Goal: Task Accomplishment & Management: Use online tool/utility

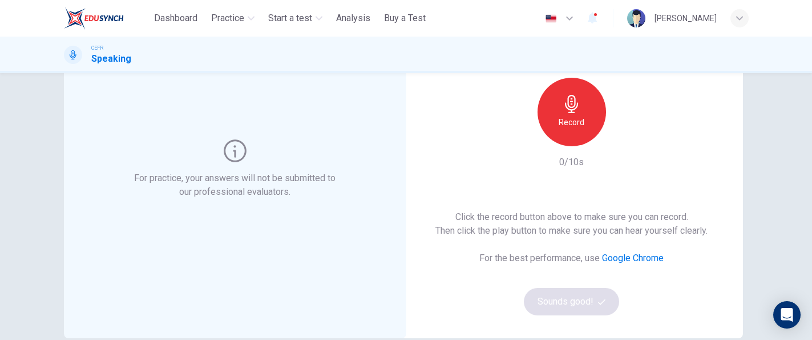
scroll to position [76, 0]
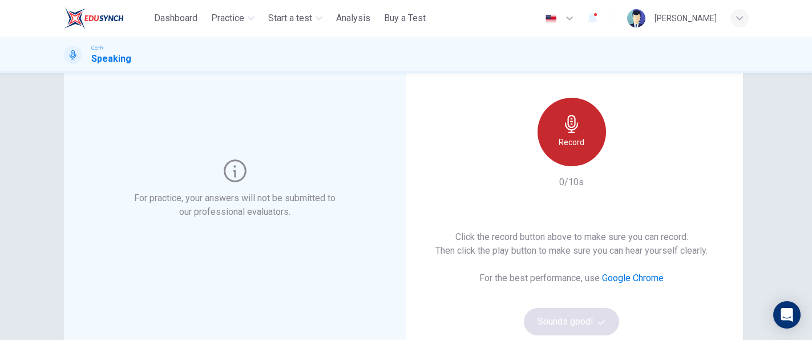
click at [574, 136] on h6 "Record" at bounding box center [572, 142] width 26 height 14
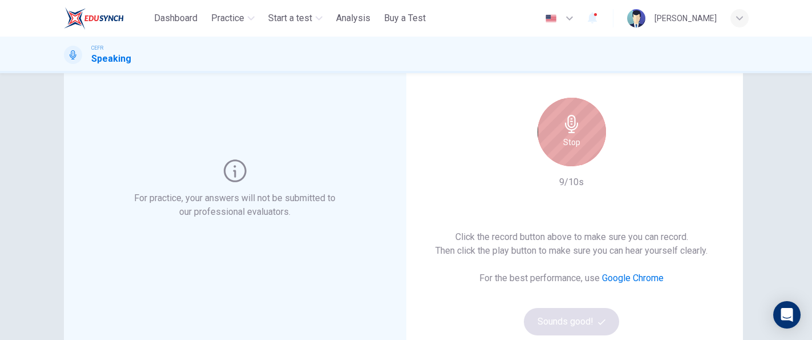
click at [597, 131] on div "Stop" at bounding box center [572, 132] width 69 height 69
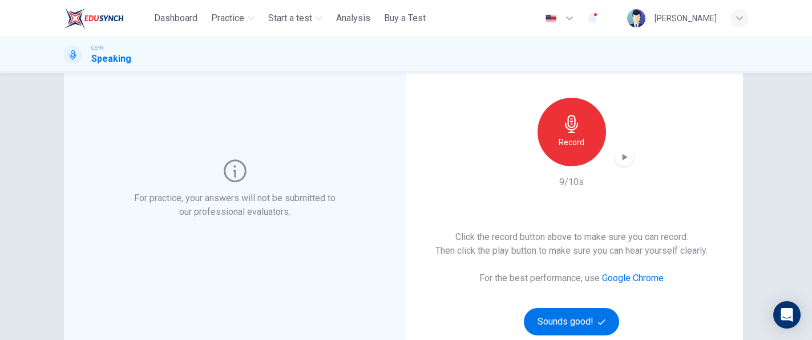
click at [621, 162] on icon "button" at bounding box center [624, 156] width 11 height 11
click at [598, 315] on button "Sounds good!" at bounding box center [572, 321] width 96 height 27
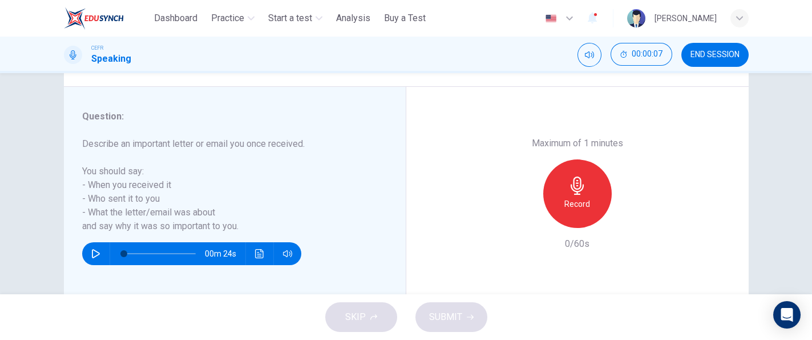
scroll to position [222, 0]
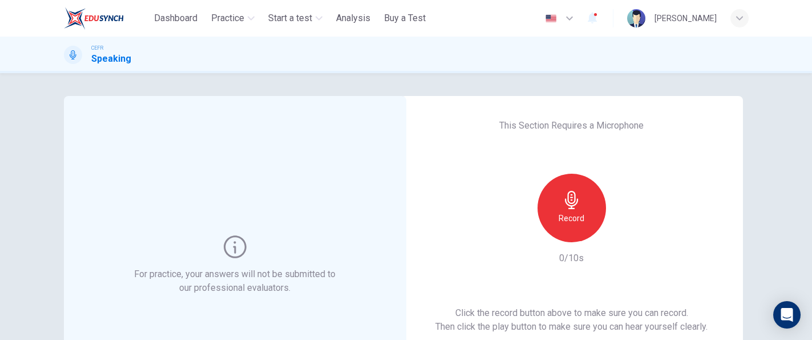
click at [553, 226] on div "Record" at bounding box center [572, 208] width 69 height 69
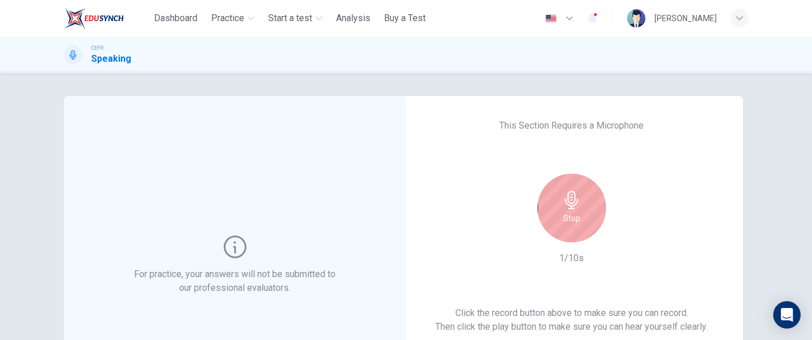
click at [559, 220] on div "Stop" at bounding box center [572, 208] width 69 height 69
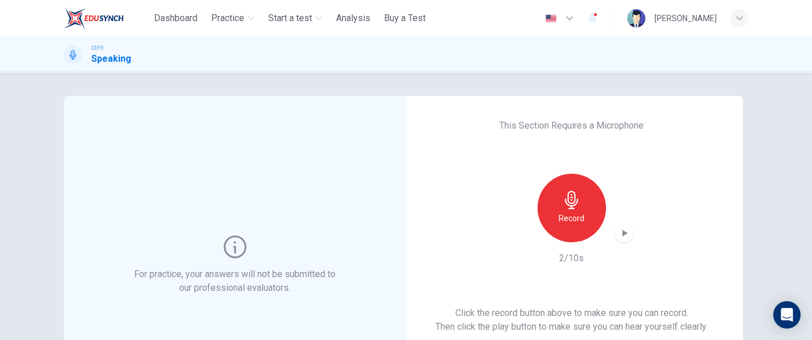
click at [624, 231] on icon "button" at bounding box center [624, 232] width 11 height 11
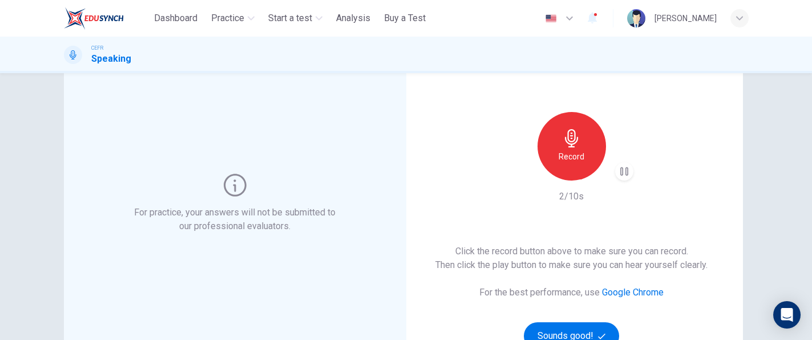
scroll to position [212, 0]
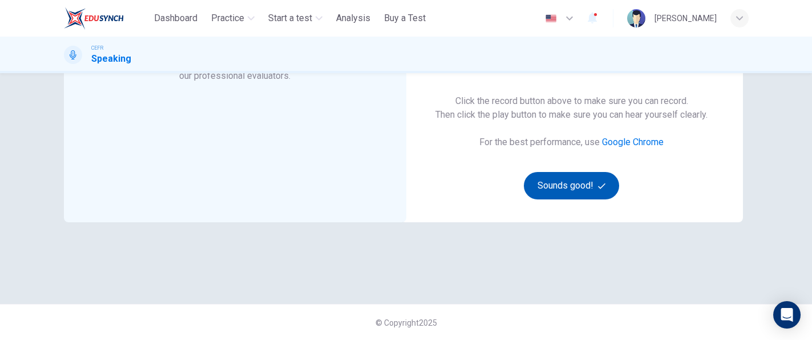
click at [585, 182] on button "Sounds good!" at bounding box center [572, 185] width 96 height 27
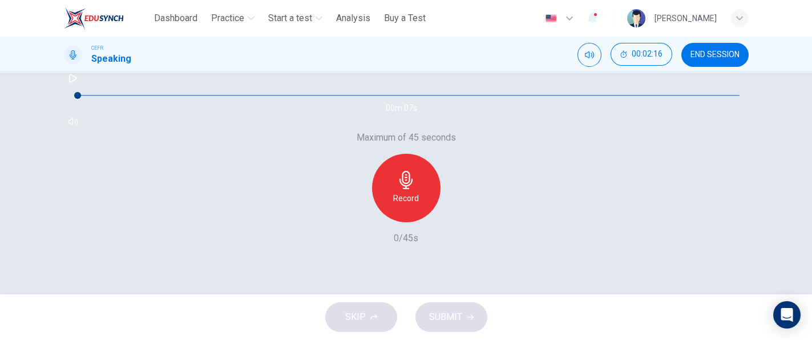
scroll to position [222, 0]
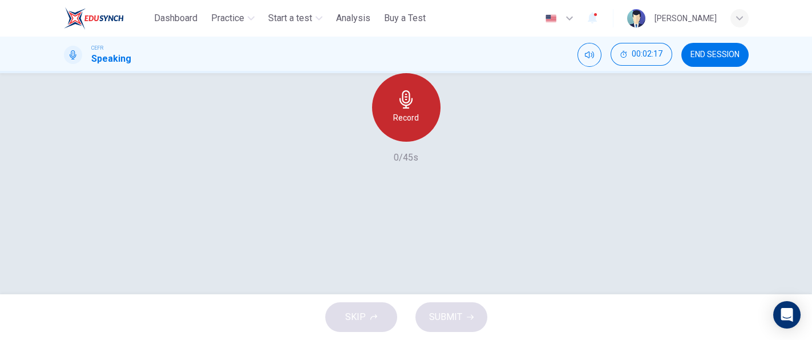
click at [408, 124] on h6 "Record" at bounding box center [406, 118] width 26 height 14
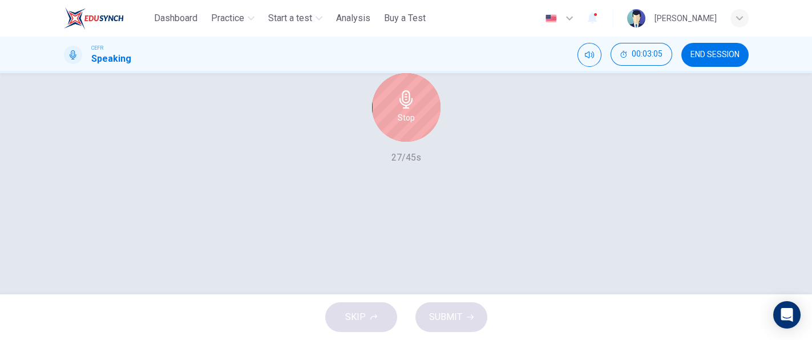
click at [407, 124] on h6 "Stop" at bounding box center [406, 118] width 17 height 14
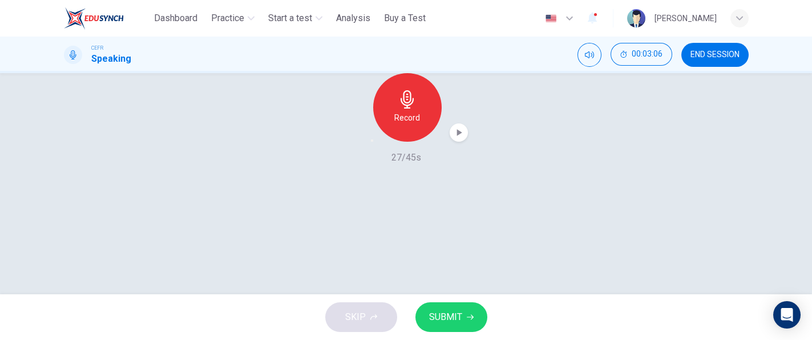
click at [436, 307] on button "SUBMIT" at bounding box center [452, 317] width 72 height 30
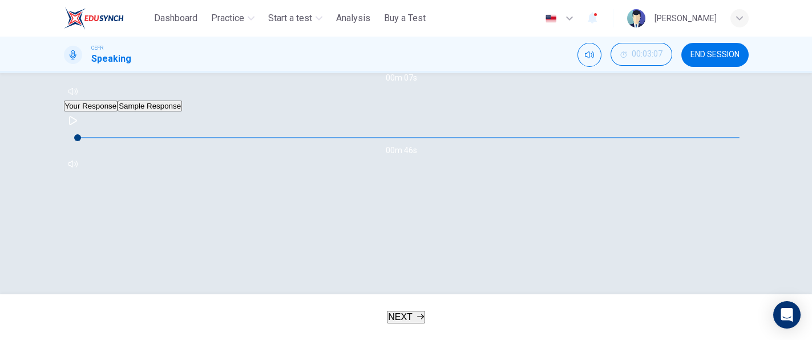
scroll to position [145, 0]
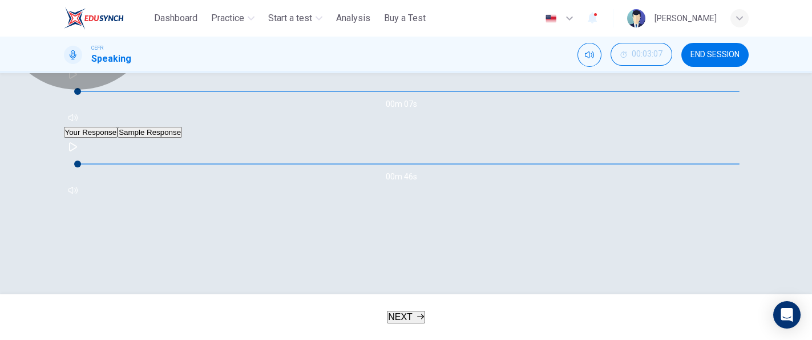
click at [182, 138] on button "Sample Response" at bounding box center [150, 132] width 65 height 11
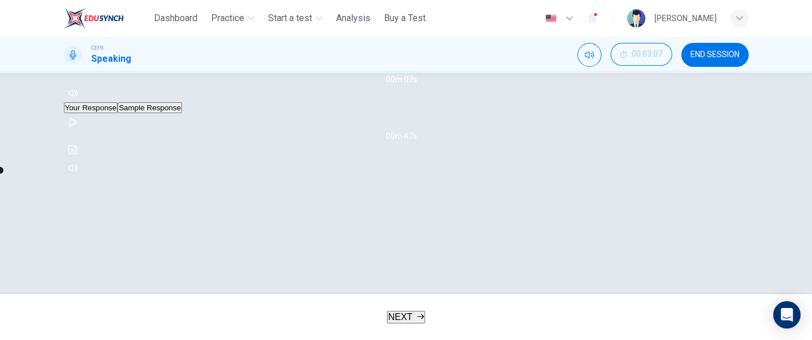
scroll to position [222, 0]
click at [82, 107] on button "Click to see the audio transcription" at bounding box center [73, 98] width 18 height 18
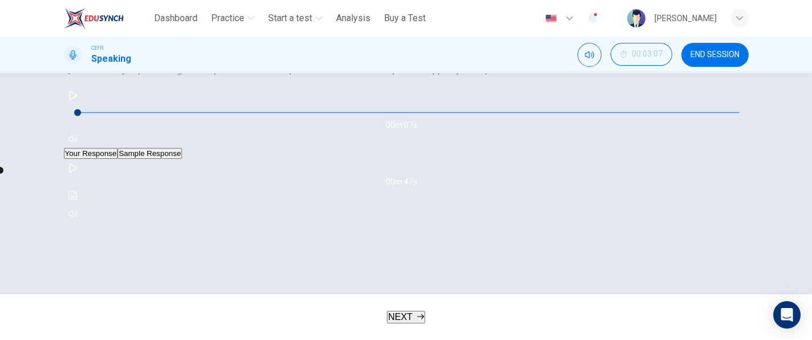
scroll to position [69, 0]
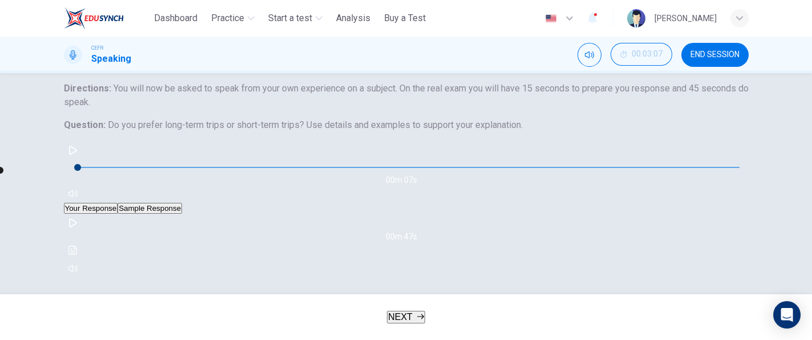
click at [414, 323] on button "NEXT" at bounding box center [406, 317] width 38 height 13
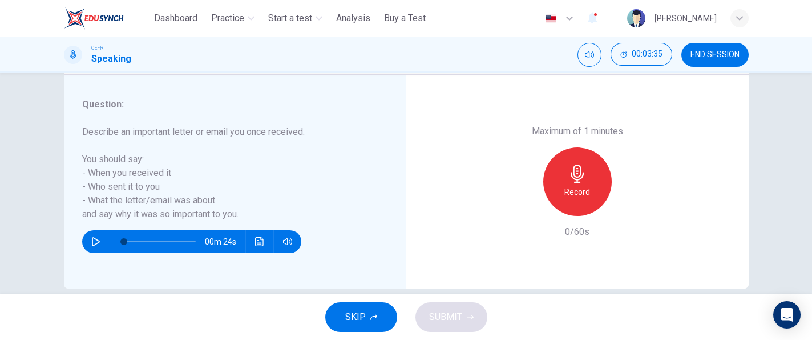
scroll to position [222, 0]
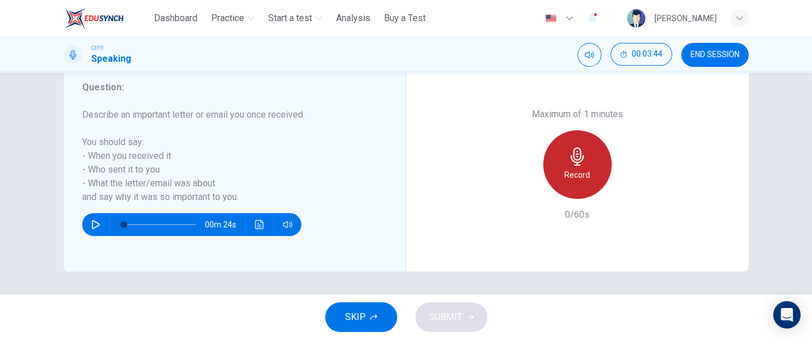
click at [564, 190] on div "Record" at bounding box center [578, 164] width 69 height 69
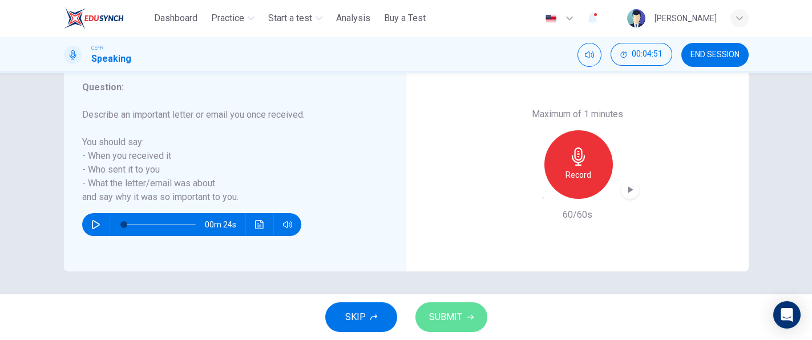
click at [438, 314] on span "SUBMIT" at bounding box center [445, 317] width 33 height 16
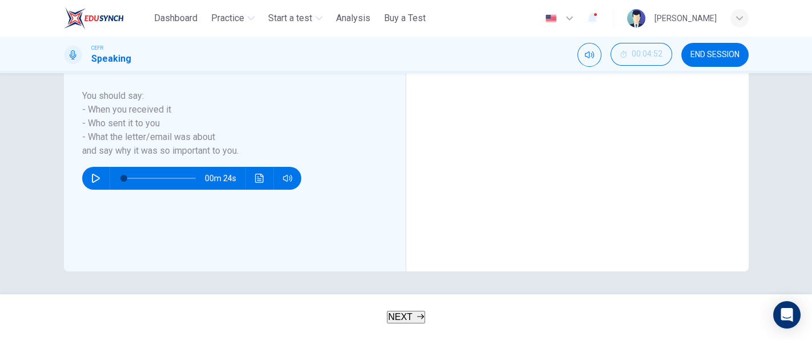
click at [588, 22] on button "Sample Feedback" at bounding box center [556, 16] width 63 height 11
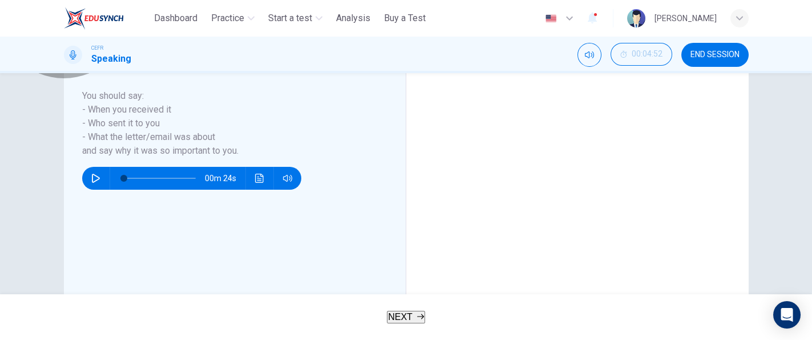
click at [182, 333] on button "Sample Response" at bounding box center [150, 338] width 65 height 11
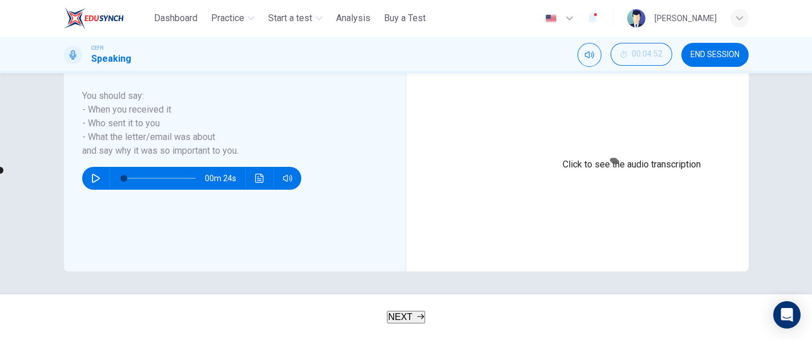
click at [420, 63] on icon "Click to see the audio transcription" at bounding box center [415, 58] width 9 height 9
drag, startPoint x: 550, startPoint y: 57, endPoint x: 551, endPoint y: 64, distance: 6.9
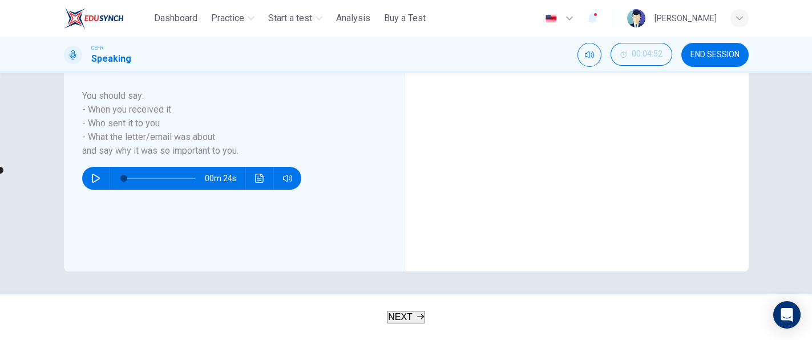
click at [461, 22] on button "Your Response" at bounding box center [434, 16] width 54 height 11
click at [420, 36] on icon "button" at bounding box center [416, 31] width 8 height 9
click at [420, 36] on icon "button" at bounding box center [415, 31] width 9 height 9
click at [525, 22] on button "Sample Response" at bounding box center [492, 16] width 65 height 11
click at [420, 36] on icon "button" at bounding box center [415, 31] width 9 height 9
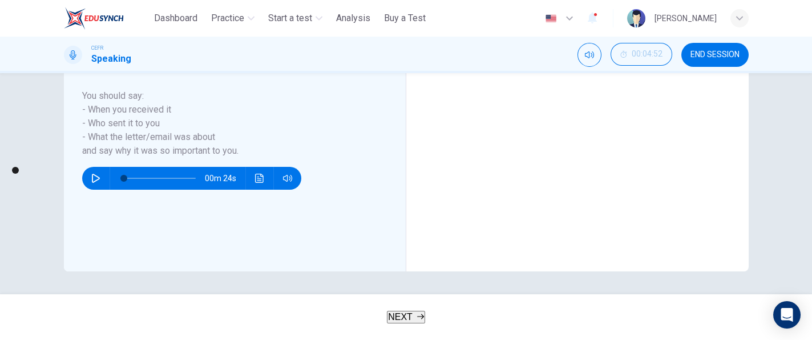
click at [420, 36] on icon "button" at bounding box center [415, 31] width 9 height 9
type input "*"
click at [747, 214] on div "Question 2 Question Type : Part 2 - Individual Long Turn Directions : In Part 2…" at bounding box center [407, 72] width 722 height 397
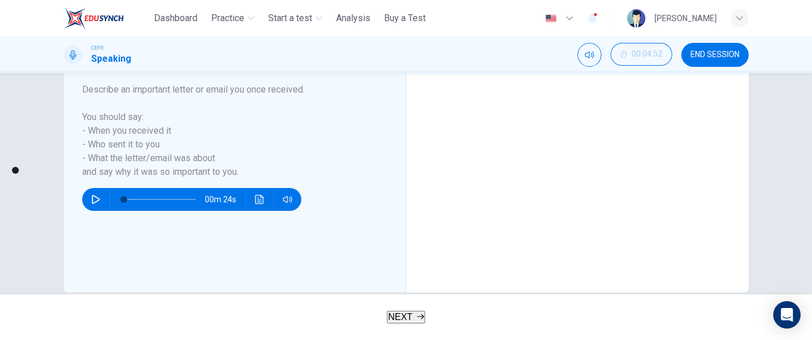
scroll to position [222, 0]
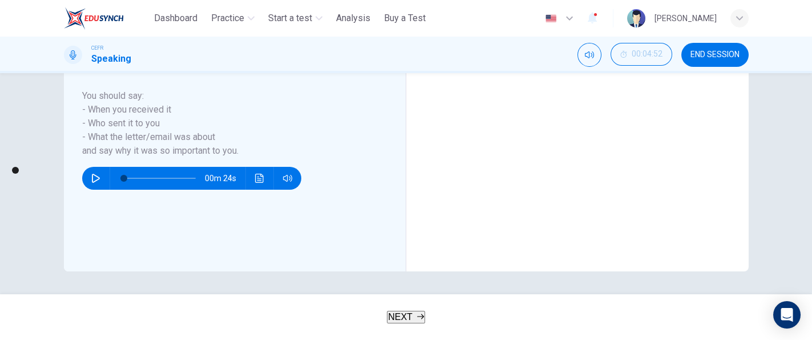
click at [461, 22] on button "Your Response" at bounding box center [434, 16] width 54 height 11
click at [420, 36] on icon "button" at bounding box center [415, 31] width 9 height 9
type input "**"
click at [513, 22] on button "Sample Response" at bounding box center [492, 16] width 65 height 11
click at [420, 36] on icon "button" at bounding box center [415, 31] width 9 height 9
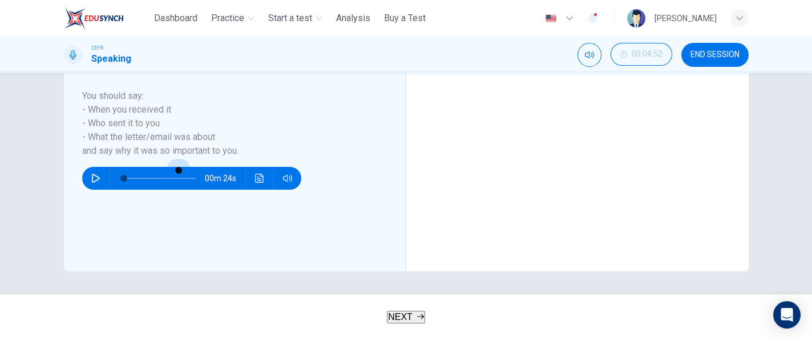
drag, startPoint x: 486, startPoint y: 145, endPoint x: 500, endPoint y: 150, distance: 15.2
click at [182, 167] on span at bounding box center [178, 170] width 7 height 7
click at [420, 41] on span at bounding box center [420, 41] width 0 height 0
drag, startPoint x: 494, startPoint y: 147, endPoint x: 481, endPoint y: 147, distance: 13.7
click at [52, 167] on span at bounding box center [48, 170] width 7 height 7
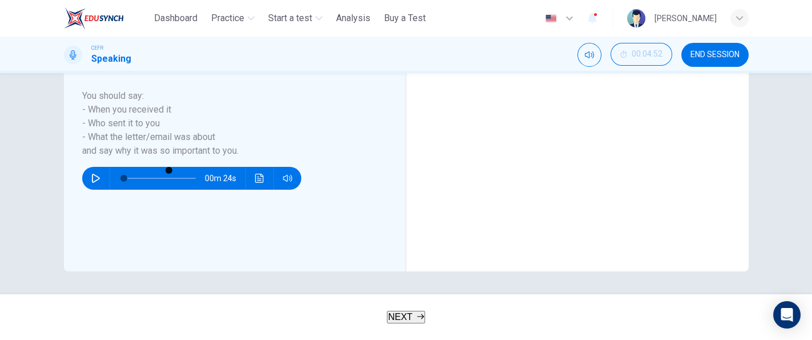
click at [420, 36] on icon "button" at bounding box center [415, 31] width 9 height 9
type input "**"
click at [419, 315] on icon "button" at bounding box center [420, 316] width 7 height 7
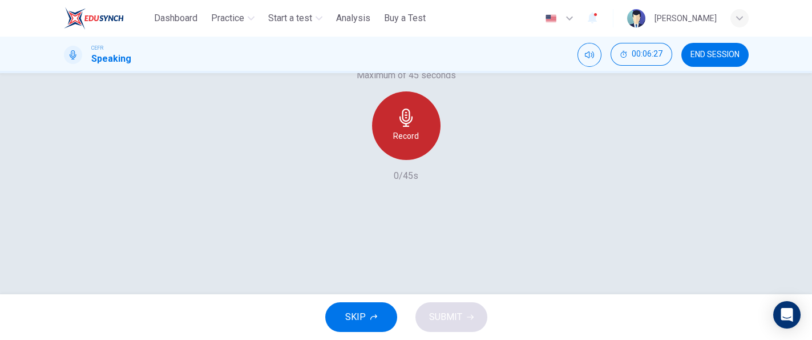
click at [426, 160] on div "Record" at bounding box center [406, 125] width 69 height 69
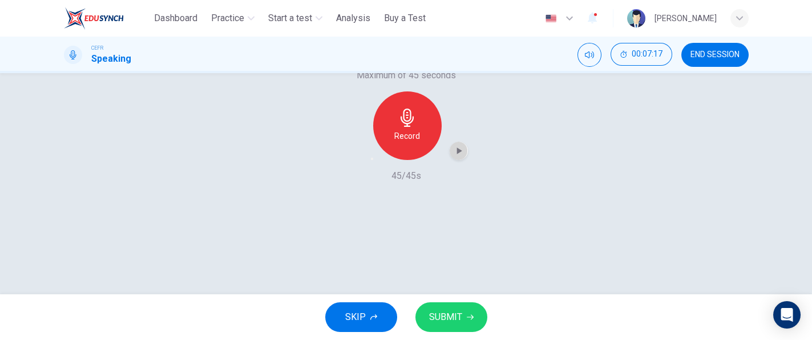
click at [457, 154] on icon "button" at bounding box center [459, 150] width 5 height 7
click at [457, 316] on span "SUBMIT" at bounding box center [445, 317] width 33 height 16
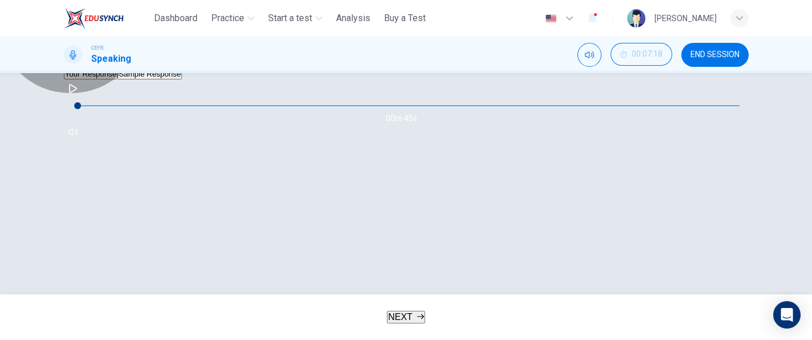
click at [182, 79] on button "Sample Response" at bounding box center [150, 74] width 65 height 11
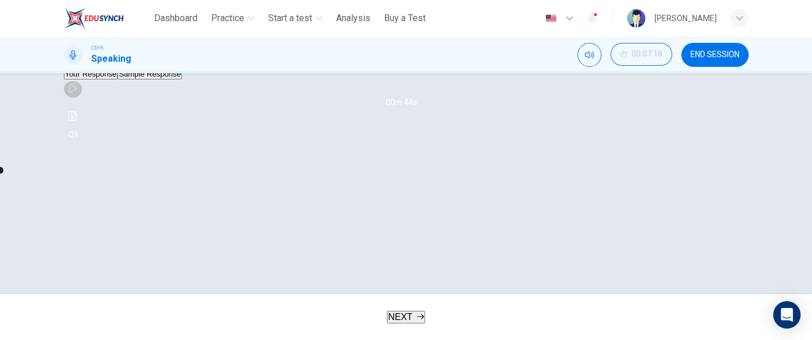
click at [78, 93] on icon "button" at bounding box center [73, 88] width 9 height 9
click at [82, 125] on button "Click to see the audio transcription" at bounding box center [73, 116] width 18 height 18
click at [669, 339] on div at bounding box center [406, 340] width 812 height 0
click at [78, 120] on icon "Click to see the audio transcription" at bounding box center [73, 115] width 9 height 9
type input "*"
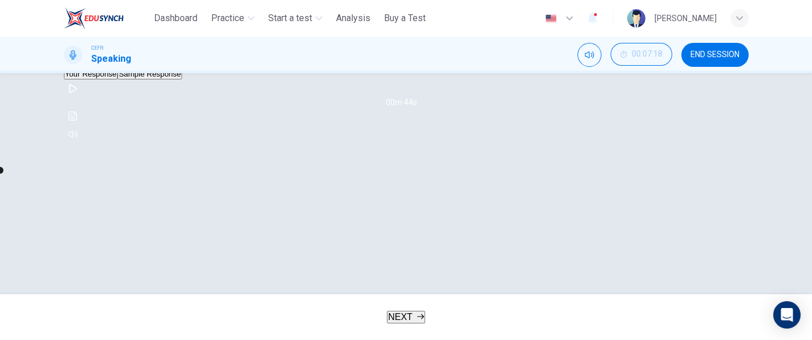
click at [617, 339] on div at bounding box center [406, 340] width 812 height 0
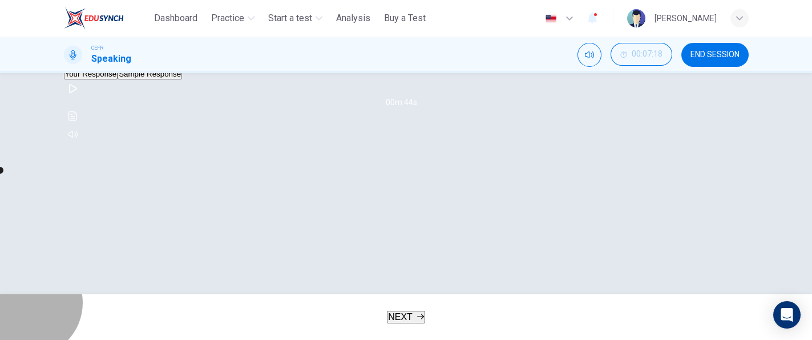
click at [395, 312] on span "NEXT" at bounding box center [400, 317] width 25 height 10
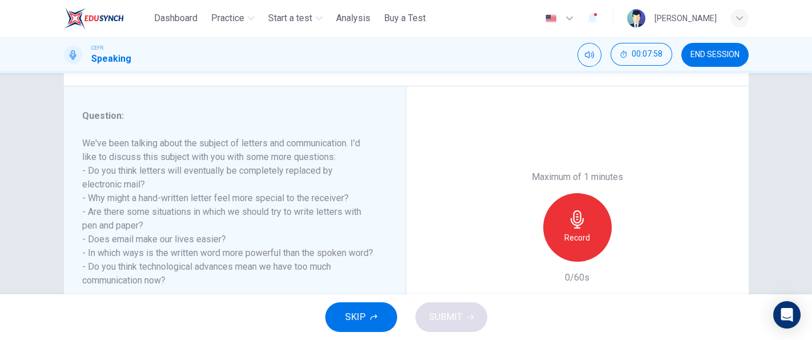
scroll to position [145, 0]
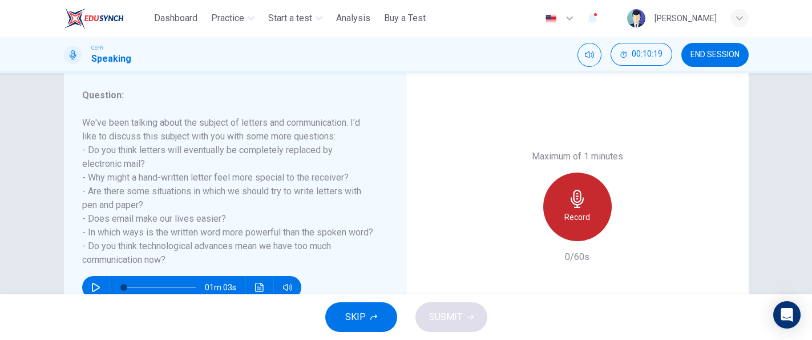
click at [595, 213] on div "Record" at bounding box center [578, 206] width 69 height 69
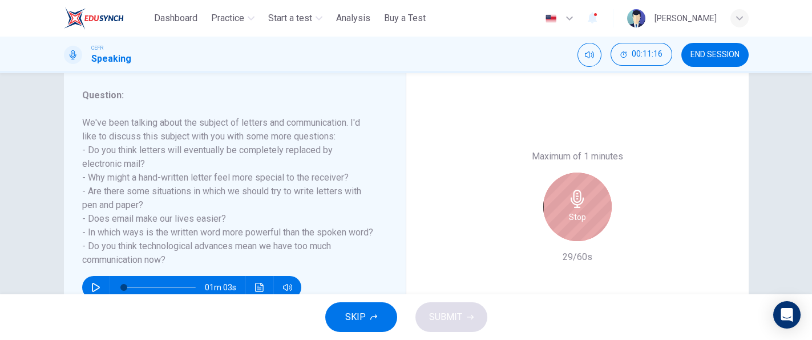
click at [576, 212] on h6 "Stop" at bounding box center [577, 217] width 17 height 14
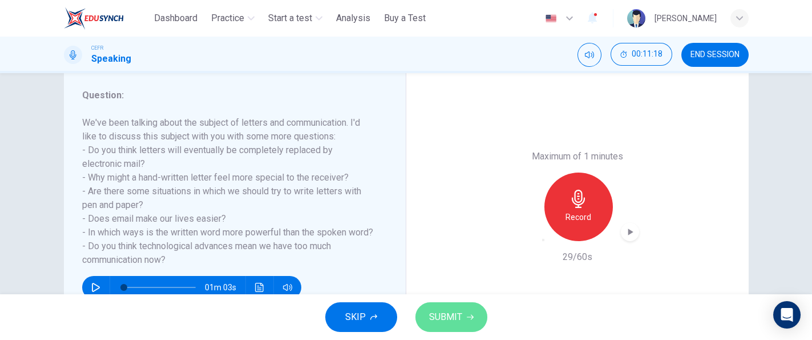
click at [444, 315] on span "SUBMIT" at bounding box center [445, 317] width 33 height 16
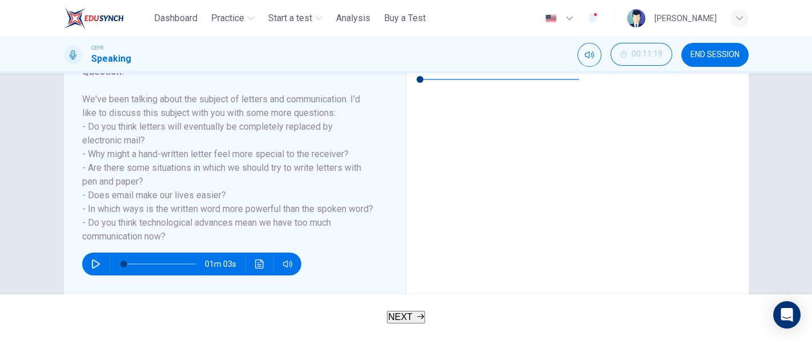
scroll to position [118, 0]
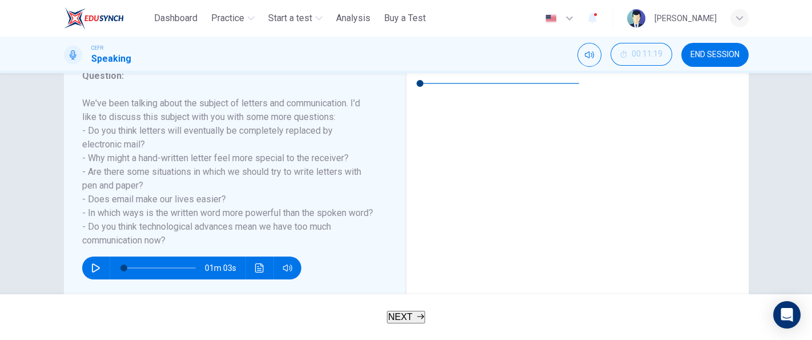
click at [525, 57] on button "Sample Response" at bounding box center [492, 51] width 65 height 11
click at [420, 98] on icon "Click to see the audio transcription" at bounding box center [415, 93] width 9 height 9
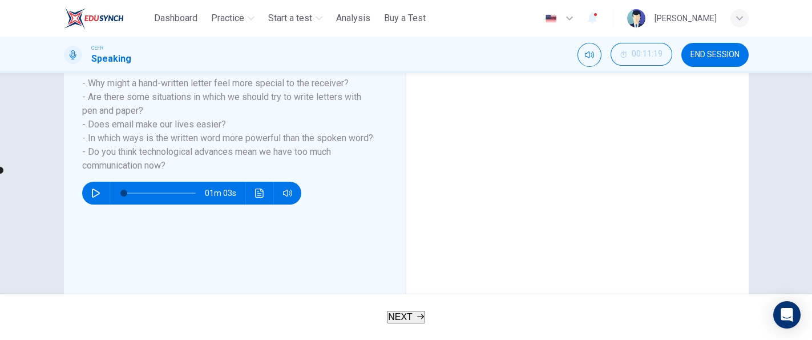
scroll to position [222, 0]
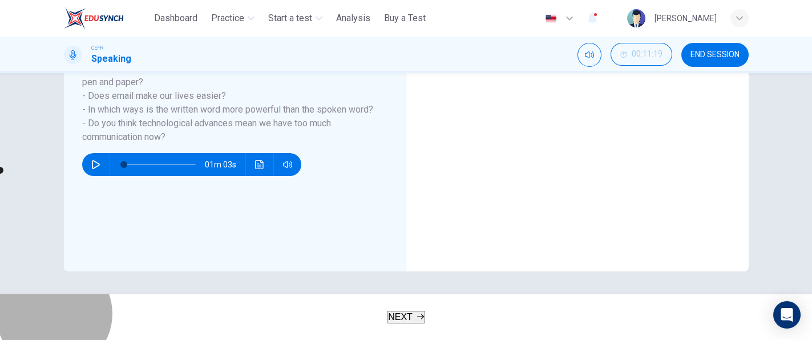
click at [421, 321] on button "NEXT" at bounding box center [406, 317] width 38 height 13
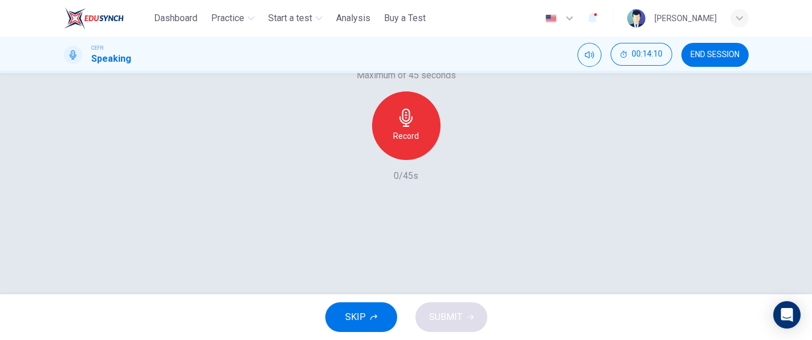
click at [407, 160] on div "Record" at bounding box center [406, 125] width 69 height 69
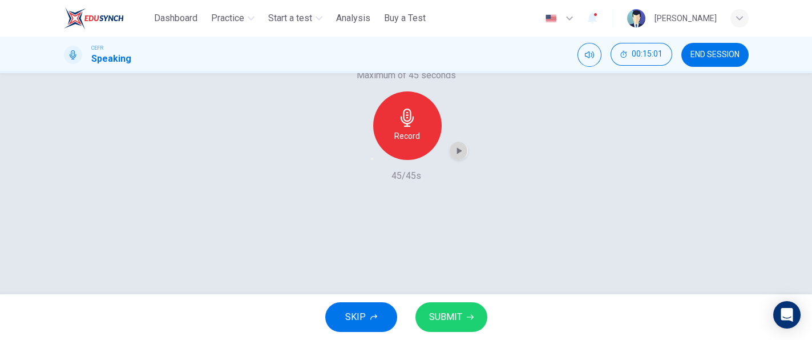
click at [455, 160] on div "button" at bounding box center [459, 151] width 18 height 18
click at [765, 251] on div "Question 5 Question Type : Independent 1 Directions : You will now be asked to …" at bounding box center [406, 183] width 812 height 221
click at [749, 240] on div "Question 5 Question Type : Independent 1 Directions : You will now be asked to …" at bounding box center [407, 72] width 722 height 397
click at [473, 313] on button "SUBMIT" at bounding box center [452, 317] width 72 height 30
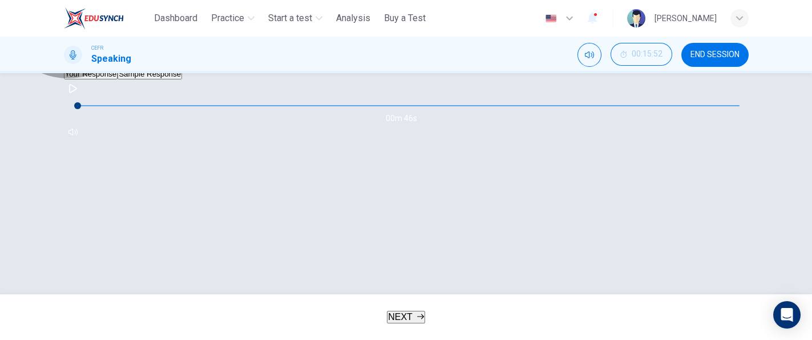
click at [182, 79] on button "Sample Response" at bounding box center [150, 74] width 65 height 11
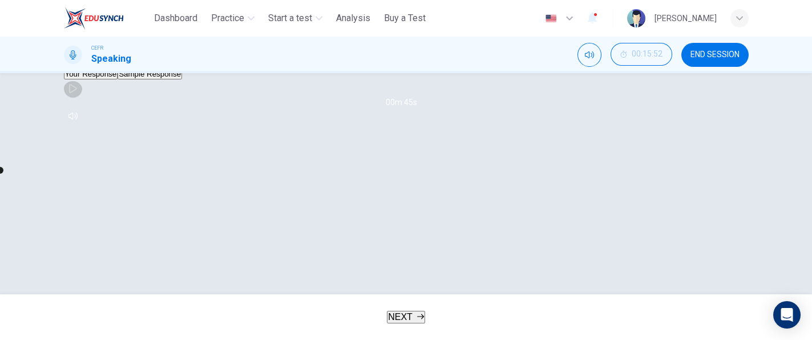
click at [78, 93] on icon "button" at bounding box center [73, 88] width 9 height 9
click at [677, 125] on div "00m 41s" at bounding box center [406, 102] width 685 height 46
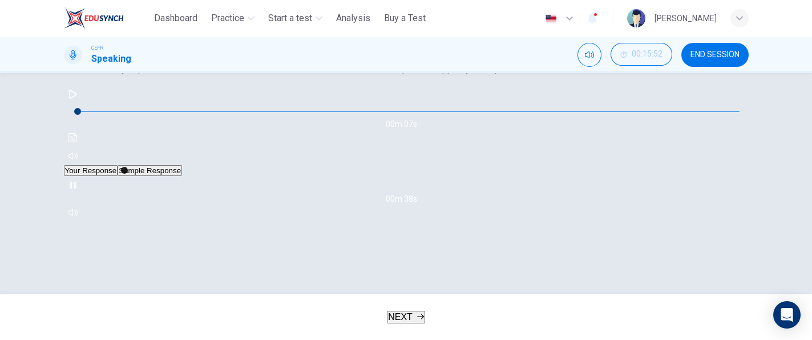
scroll to position [145, 0]
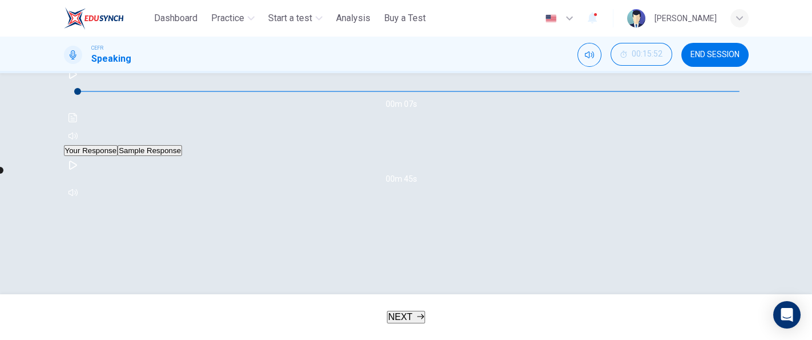
type input "*"
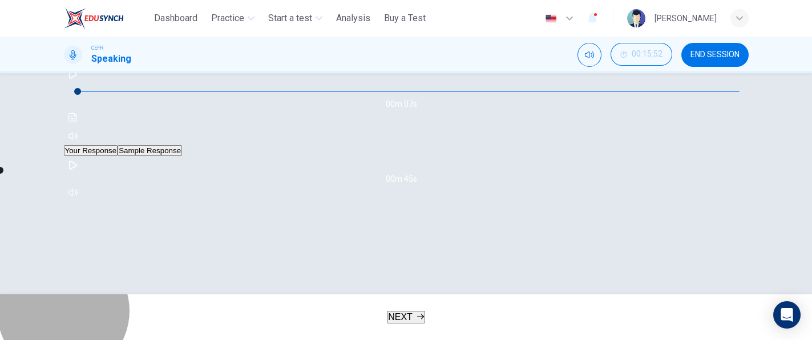
click at [425, 319] on button "NEXT" at bounding box center [406, 317] width 38 height 13
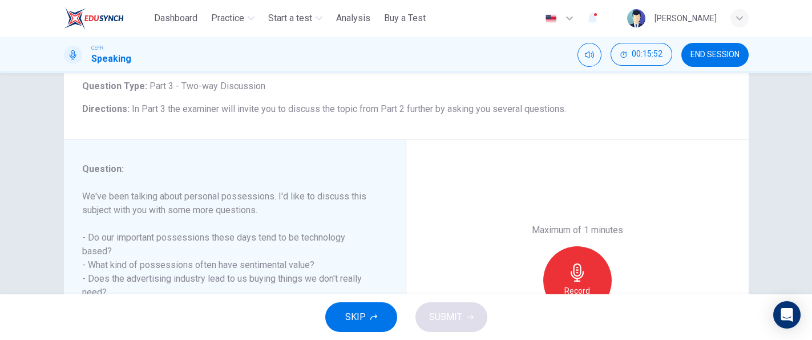
scroll to position [152, 0]
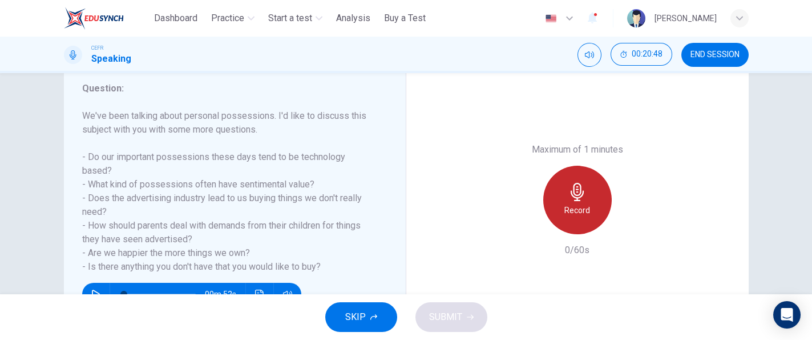
click at [581, 209] on h6 "Record" at bounding box center [578, 210] width 26 height 14
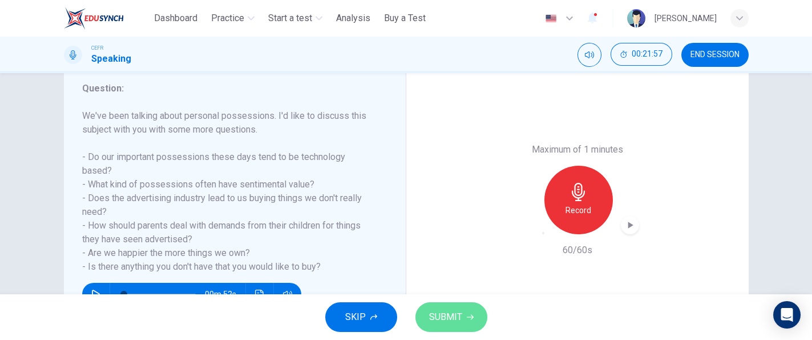
click at [469, 316] on icon "button" at bounding box center [470, 317] width 7 height 5
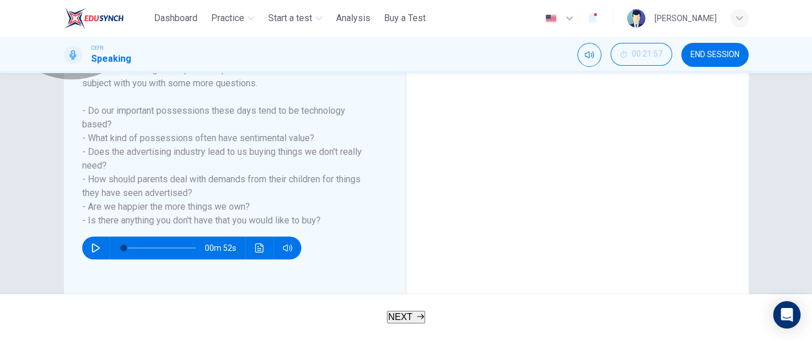
click at [525, 23] on button "Sample Response" at bounding box center [492, 18] width 65 height 11
click at [425, 69] on button "Click to see the audio transcription" at bounding box center [416, 60] width 18 height 18
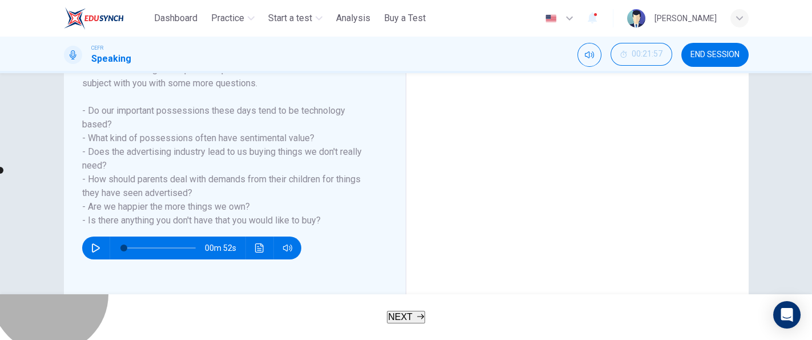
click at [417, 311] on button "NEXT" at bounding box center [406, 317] width 38 height 13
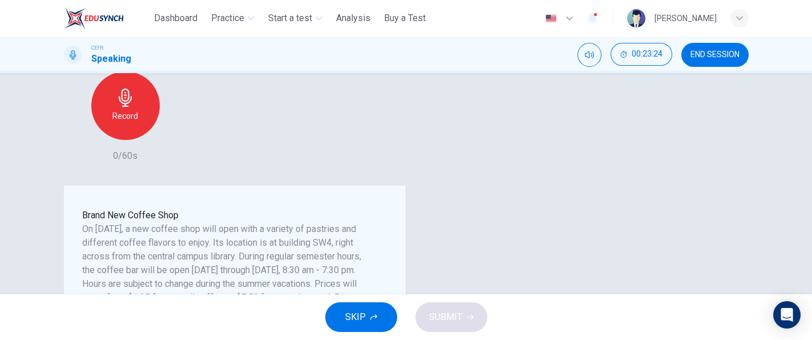
scroll to position [187, 0]
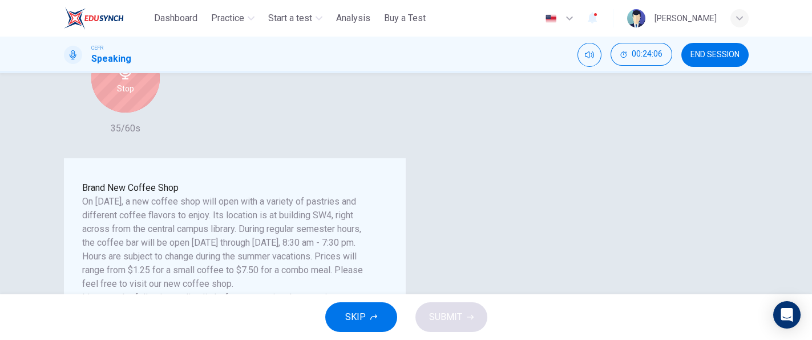
scroll to position [222, 0]
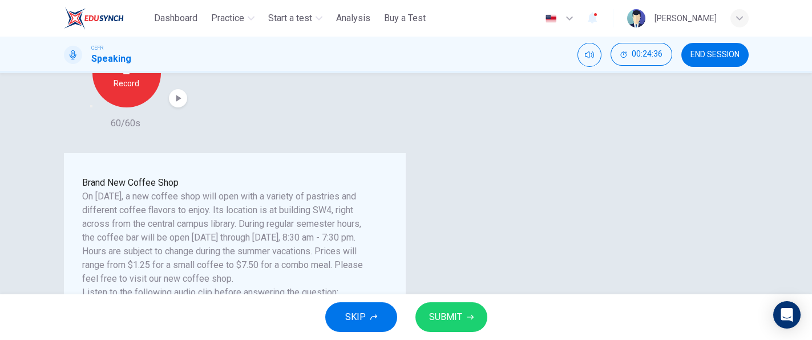
drag, startPoint x: 804, startPoint y: 218, endPoint x: 801, endPoint y: 238, distance: 20.3
click at [801, 238] on div "Question 7 Question Type : Integrated 2 Directions : You will now read a short …" at bounding box center [406, 183] width 812 height 221
drag, startPoint x: 803, startPoint y: 216, endPoint x: 803, endPoint y: 222, distance: 5.7
click at [803, 222] on div "Question 7 Question Type : Integrated 2 Directions : You will now read a short …" at bounding box center [406, 183] width 812 height 221
click at [467, 320] on button "SUBMIT" at bounding box center [452, 317] width 72 height 30
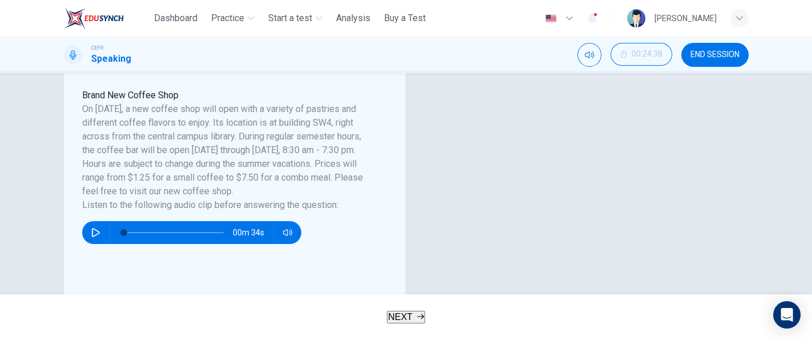
click at [534, 72] on div "CEFR Speaking 00:24:38 END SESSION" at bounding box center [406, 55] width 812 height 37
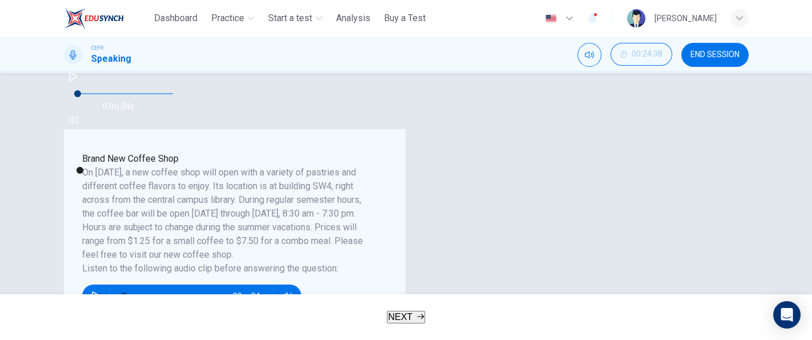
type input "*"
click at [387, 311] on button "NEXT" at bounding box center [406, 317] width 38 height 13
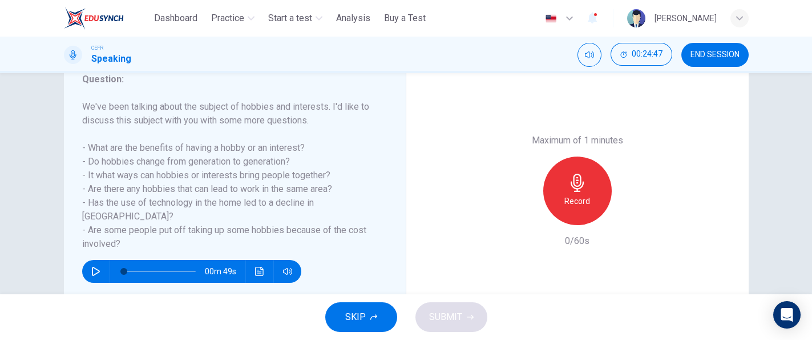
scroll to position [164, 0]
